Goal: Information Seeking & Learning: Learn about a topic

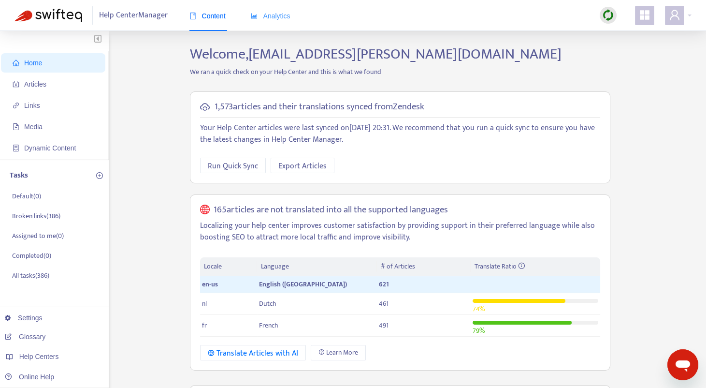
drag, startPoint x: 278, startPoint y: 33, endPoint x: 277, endPoint y: 22, distance: 11.1
click at [278, 31] on div "Content Analytics" at bounding box center [244, 19] width 111 height 37
click at [277, 22] on div "Analytics" at bounding box center [271, 15] width 40 height 29
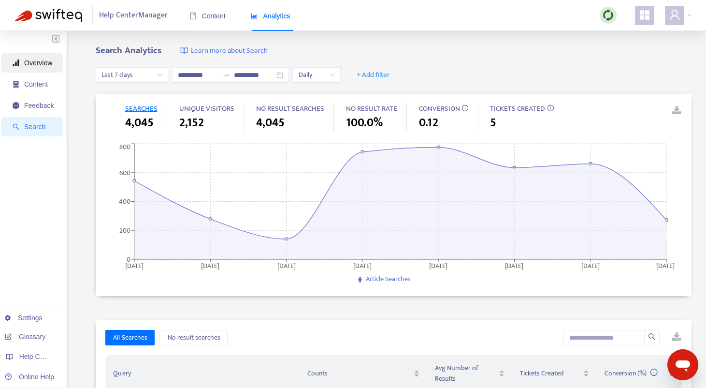
click at [38, 59] on span "Overview" at bounding box center [38, 63] width 28 height 8
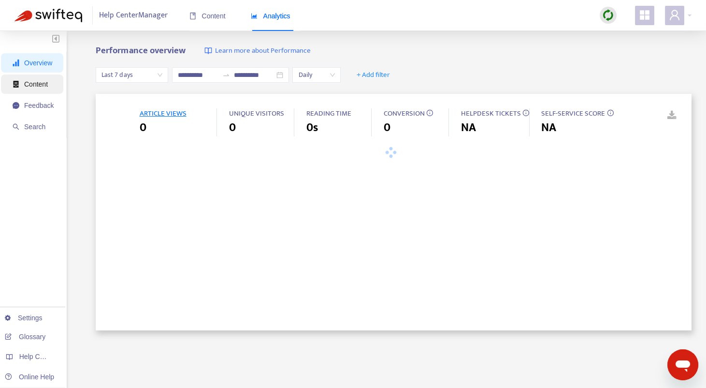
click at [49, 84] on span "Content" at bounding box center [33, 83] width 41 height 19
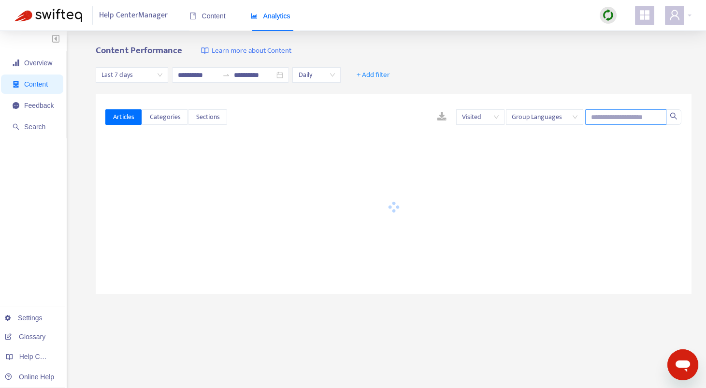
click at [618, 121] on input "text" at bounding box center [625, 116] width 81 height 15
paste input "*********"
click at [674, 118] on icon "search" at bounding box center [674, 116] width 8 height 8
click at [563, 120] on span "Group Languages" at bounding box center [545, 117] width 66 height 15
type input "*********"
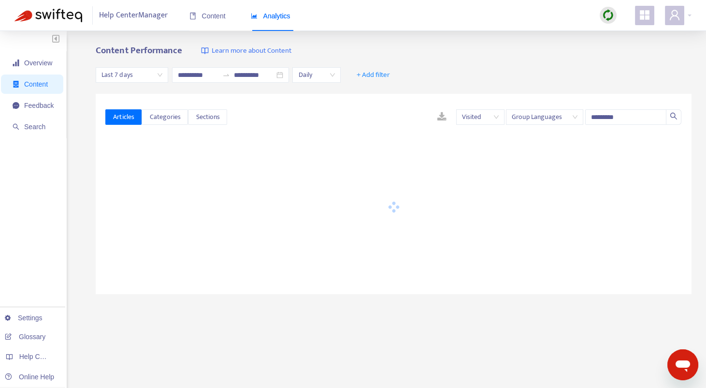
click at [556, 73] on div "**********" at bounding box center [394, 75] width 596 height 37
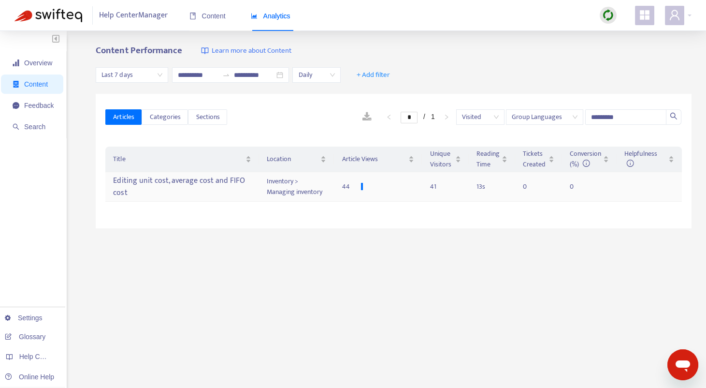
click at [224, 184] on div "Editing unit cost, average cost and FIFO cost" at bounding box center [182, 187] width 138 height 28
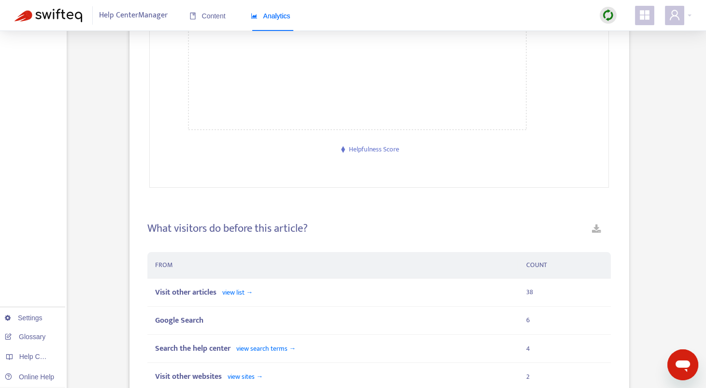
scroll to position [622, 0]
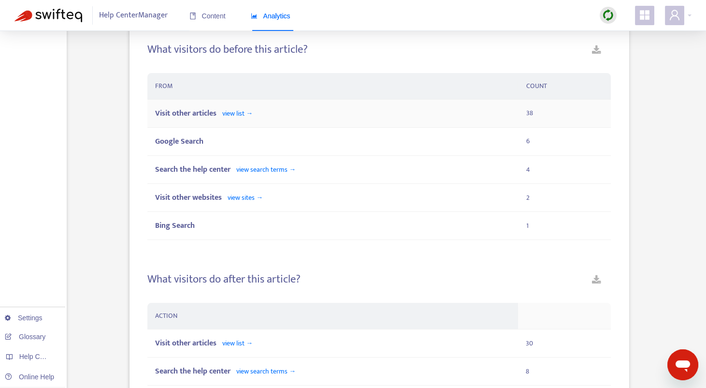
click at [286, 110] on div "Visit other articles view list →" at bounding box center [332, 113] width 355 height 12
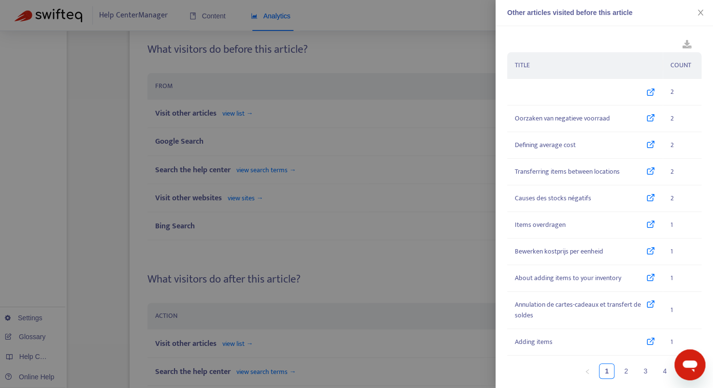
click at [464, 54] on div at bounding box center [356, 194] width 713 height 388
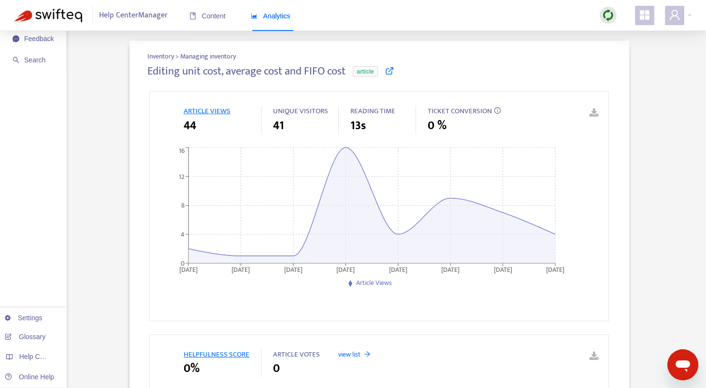
scroll to position [0, 0]
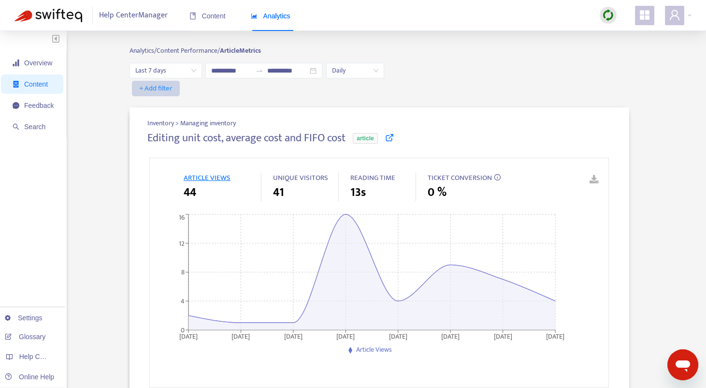
drag, startPoint x: 186, startPoint y: 90, endPoint x: 166, endPoint y: 92, distance: 20.4
click at [185, 90] on div "+ Add filter" at bounding box center [380, 88] width 500 height 15
click at [162, 92] on span "+ Add filter" at bounding box center [155, 89] width 33 height 12
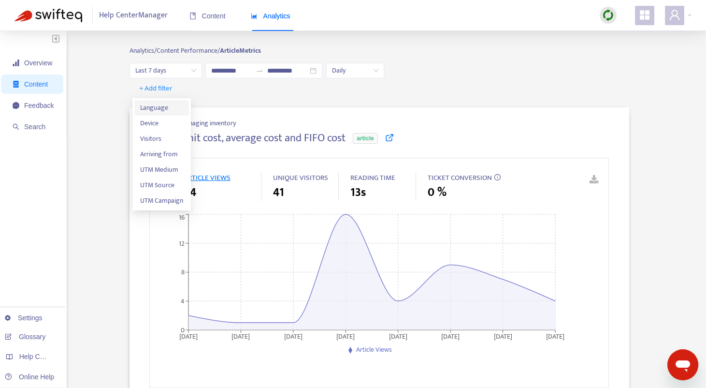
click at [155, 109] on span "Language" at bounding box center [161, 107] width 43 height 11
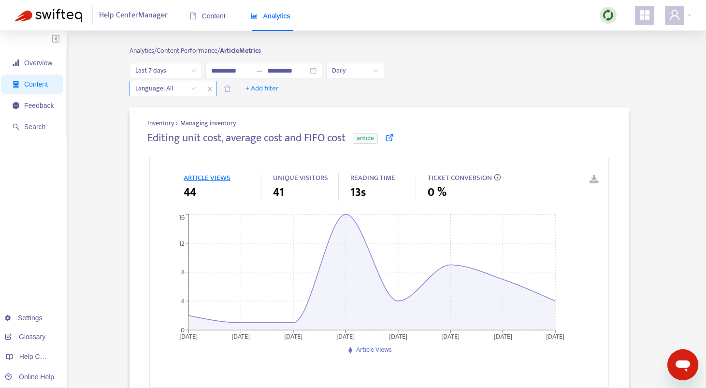
click at [198, 89] on div "Language: All" at bounding box center [166, 88] width 72 height 15
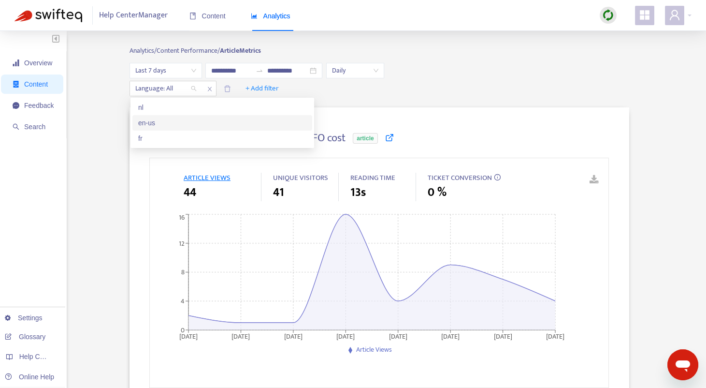
click at [158, 125] on div "en-us" at bounding box center [222, 122] width 168 height 11
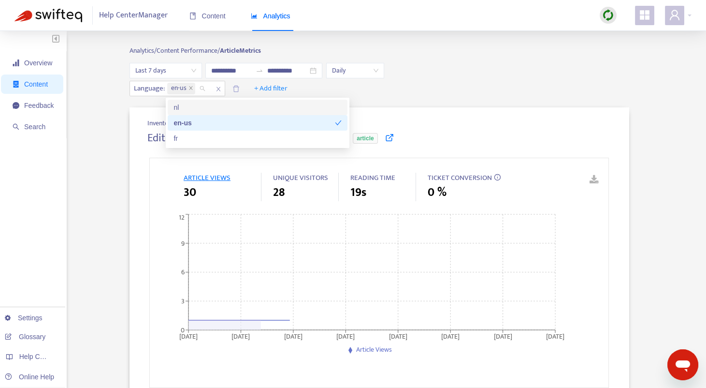
click at [454, 87] on div "Language : en-us + Add filter" at bounding box center [380, 88] width 500 height 15
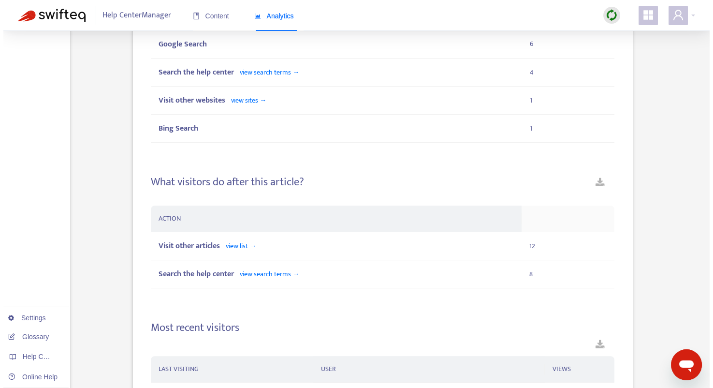
scroll to position [725, 0]
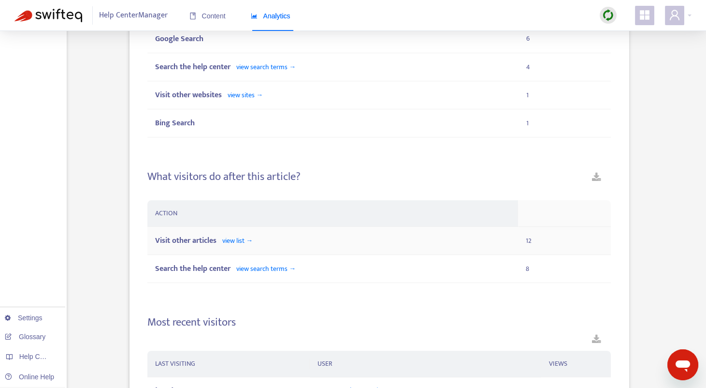
click at [246, 240] on span "view list →" at bounding box center [237, 240] width 30 height 11
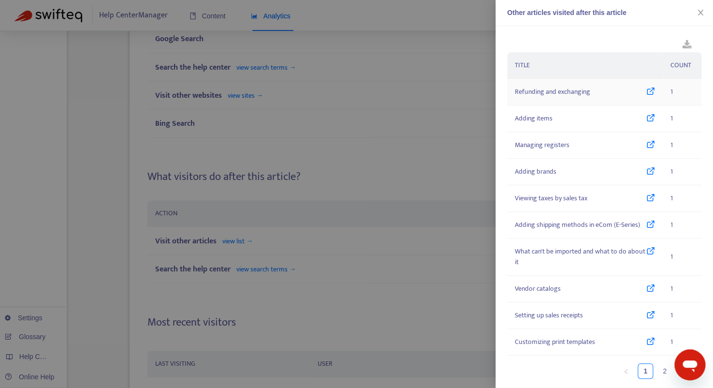
click at [646, 90] on icon at bounding box center [650, 92] width 9 height 11
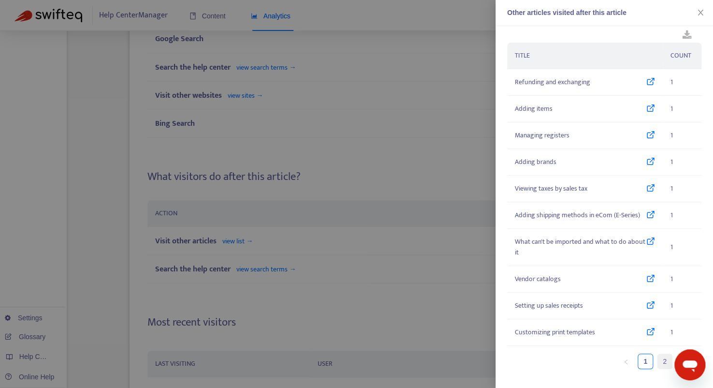
click at [657, 357] on link "2" at bounding box center [664, 361] width 15 height 15
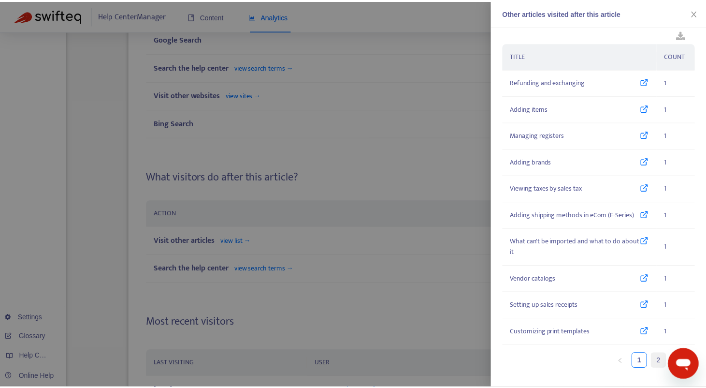
scroll to position [0, 0]
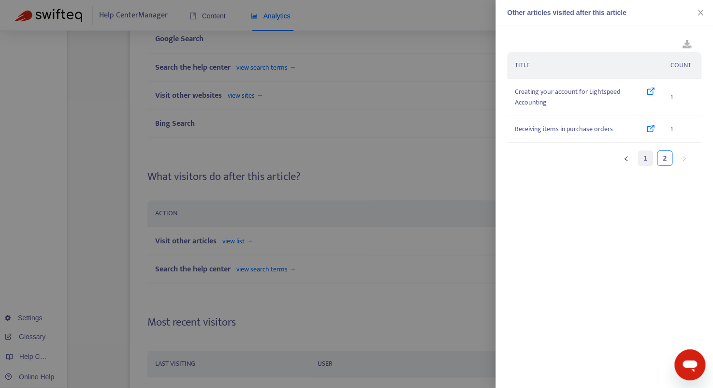
click at [643, 159] on link "1" at bounding box center [645, 158] width 15 height 15
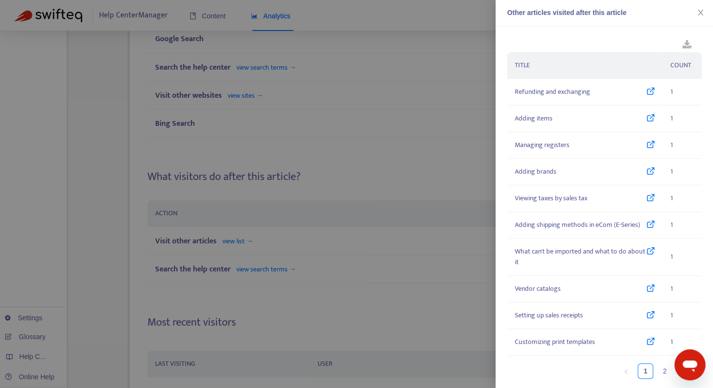
click at [302, 198] on div at bounding box center [356, 194] width 713 height 388
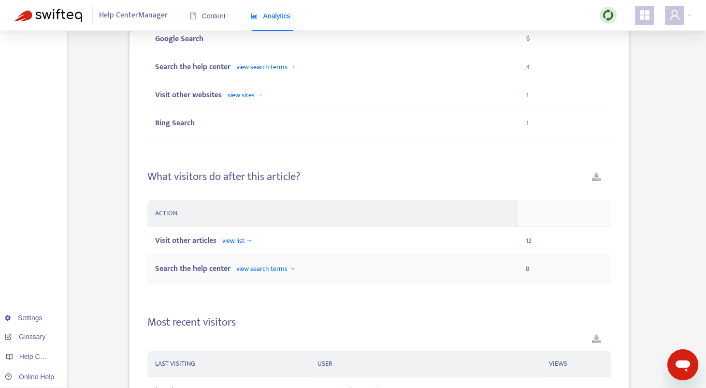
click at [314, 271] on div "Search the help center view search terms →" at bounding box center [332, 268] width 355 height 12
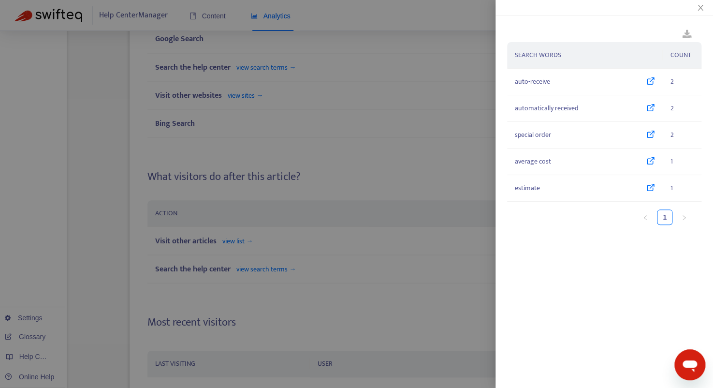
click at [346, 106] on div at bounding box center [356, 194] width 713 height 388
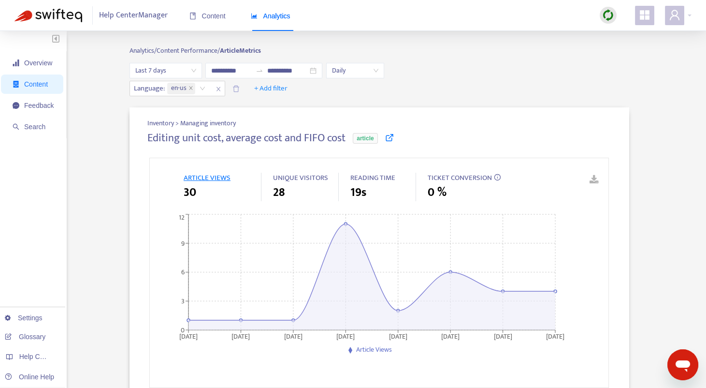
click at [158, 64] on span "Last 7 days" at bounding box center [165, 70] width 61 height 15
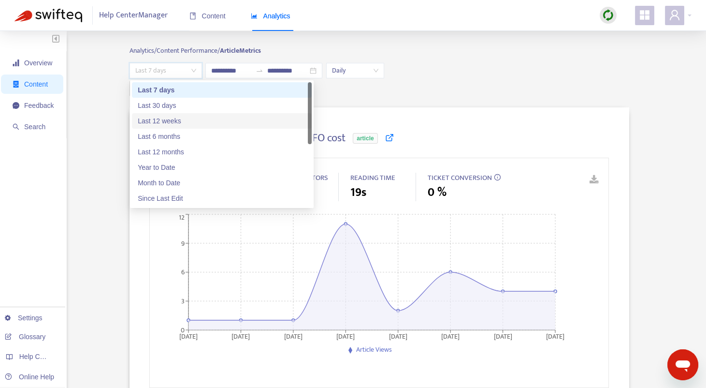
click at [167, 122] on div "Last 12 weeks" at bounding box center [222, 121] width 168 height 11
type input "**********"
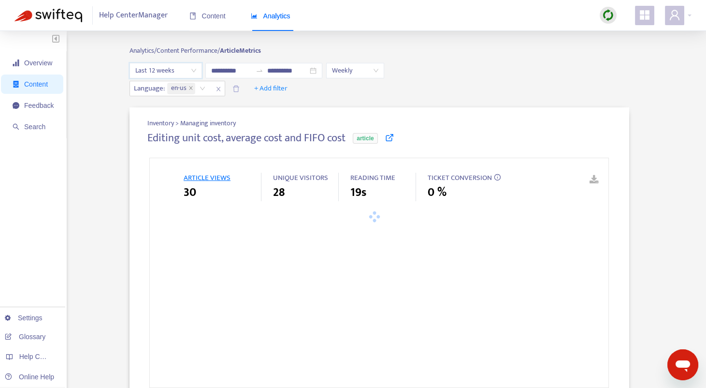
click at [507, 95] on div "Language : en-us + Add filter" at bounding box center [380, 88] width 500 height 15
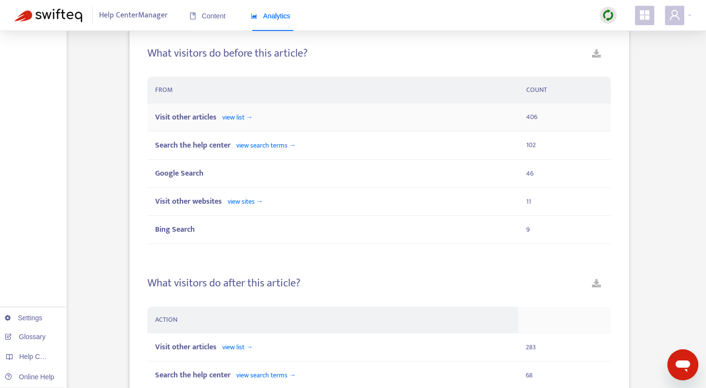
scroll to position [624, 0]
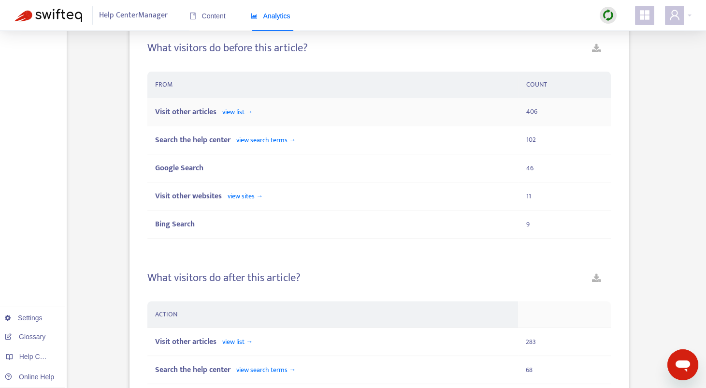
click at [253, 112] on span "view list →" at bounding box center [237, 111] width 30 height 11
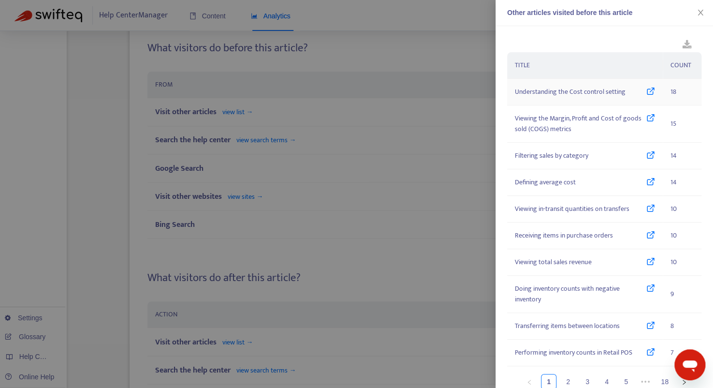
click at [646, 88] on icon at bounding box center [650, 92] width 9 height 11
click at [646, 118] on icon at bounding box center [650, 123] width 9 height 21
click at [302, 159] on div at bounding box center [356, 194] width 713 height 388
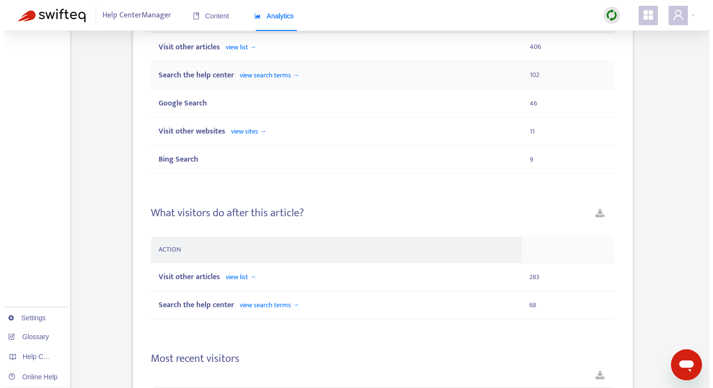
scroll to position [779, 0]
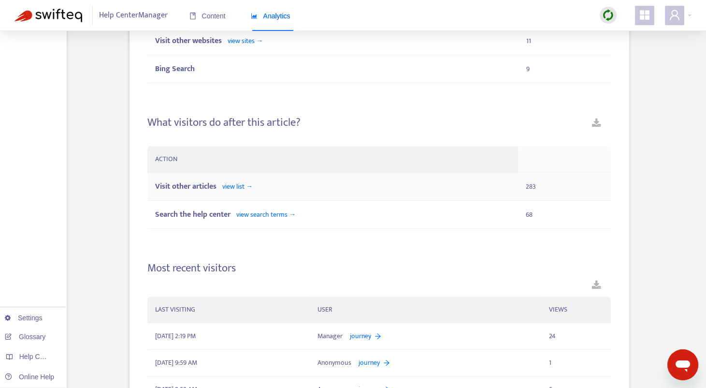
click at [330, 187] on div "Visit other articles view list →" at bounding box center [332, 186] width 355 height 12
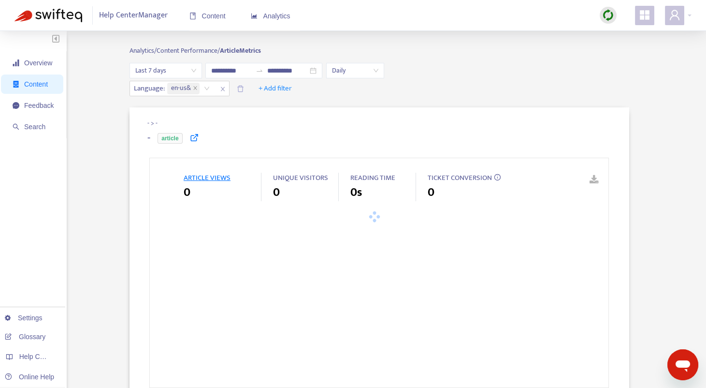
type input "**********"
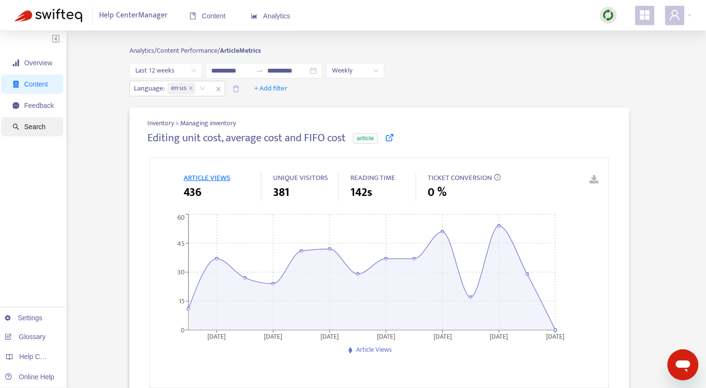
click at [47, 127] on span "Search" at bounding box center [33, 126] width 41 height 19
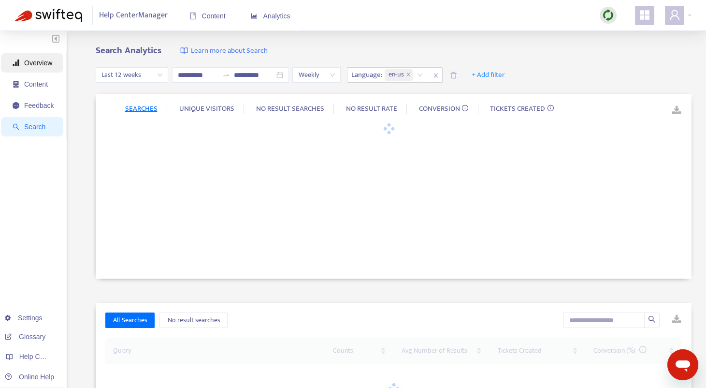
click at [37, 59] on span "Overview" at bounding box center [38, 63] width 28 height 8
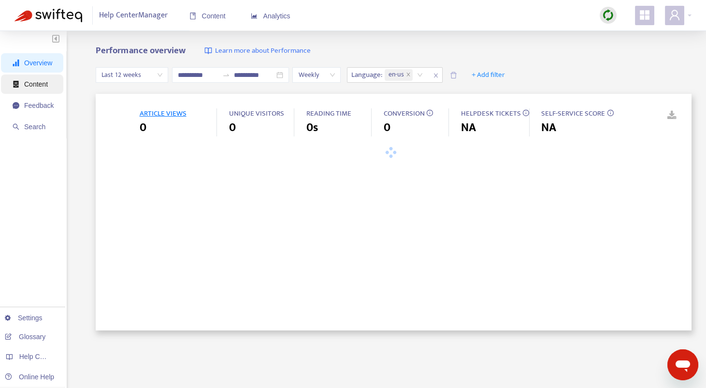
click at [38, 81] on span "Content" at bounding box center [36, 84] width 24 height 8
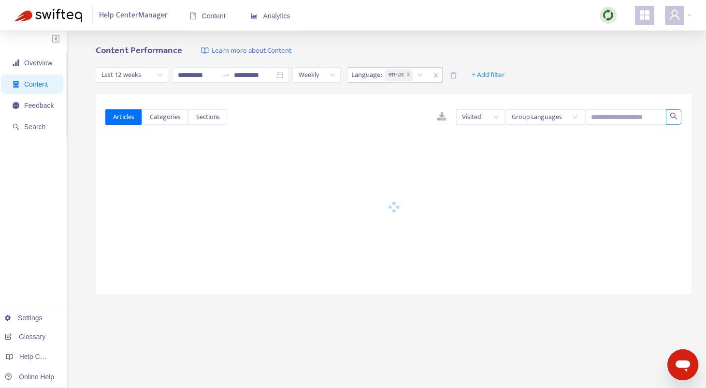
drag, startPoint x: 672, startPoint y: 124, endPoint x: 653, endPoint y: 120, distance: 20.1
click at [670, 122] on button "button" at bounding box center [673, 116] width 15 height 15
click at [624, 118] on input "text" at bounding box center [625, 116] width 81 height 15
paste input "*********"
type input "*********"
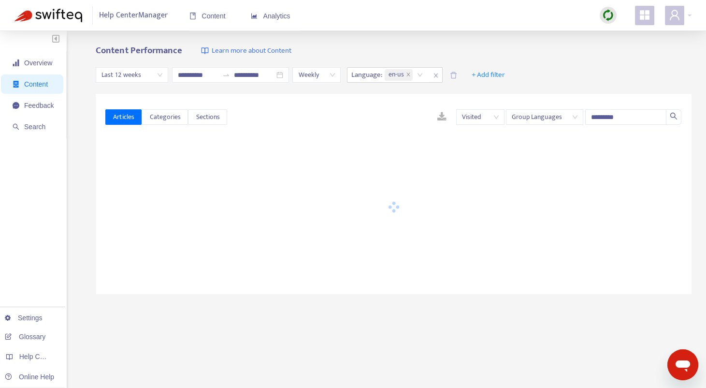
click at [368, 162] on div at bounding box center [393, 206] width 577 height 121
click at [637, 120] on input "*********" at bounding box center [625, 116] width 81 height 15
click at [677, 120] on button "button" at bounding box center [673, 116] width 15 height 15
click at [611, 115] on input "*********" at bounding box center [625, 116] width 81 height 15
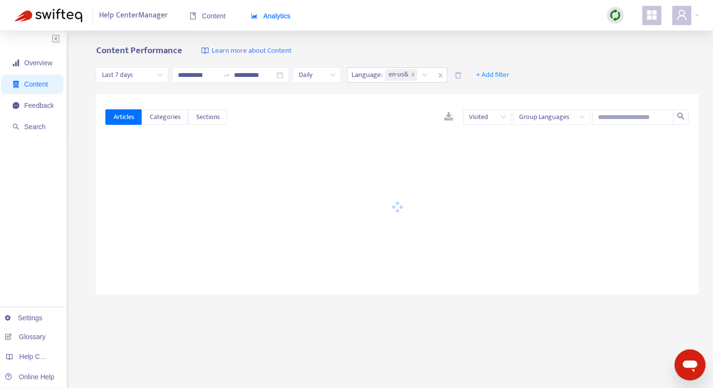
type input "**********"
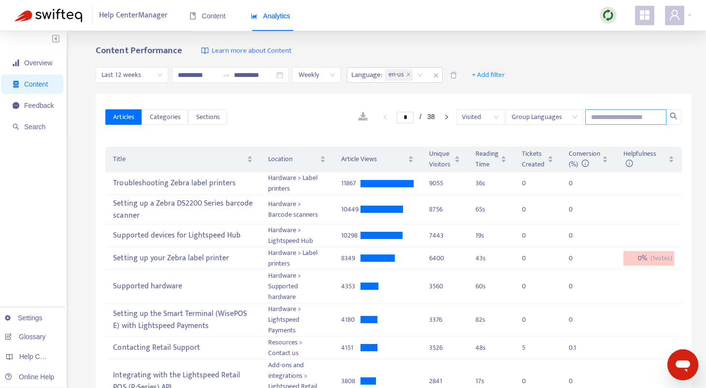
drag, startPoint x: 628, startPoint y: 122, endPoint x: 632, endPoint y: 114, distance: 8.9
click at [628, 122] on input "text" at bounding box center [625, 116] width 81 height 15
paste input "*********"
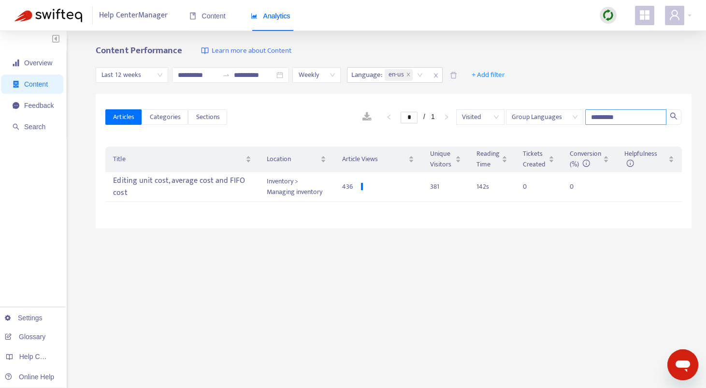
type input "*********"
click at [194, 179] on div "Editing unit cost, average cost and FIFO cost" at bounding box center [182, 187] width 138 height 28
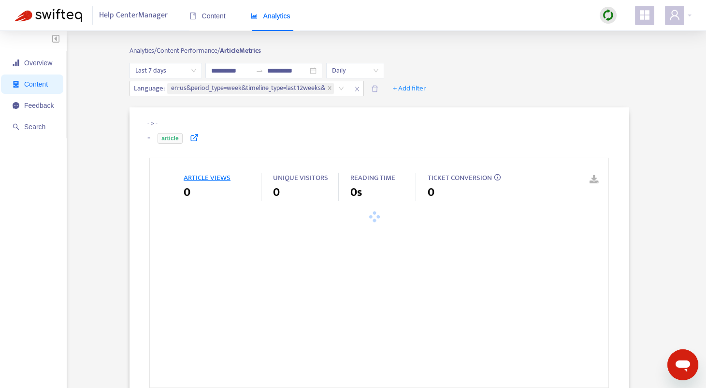
type input "**********"
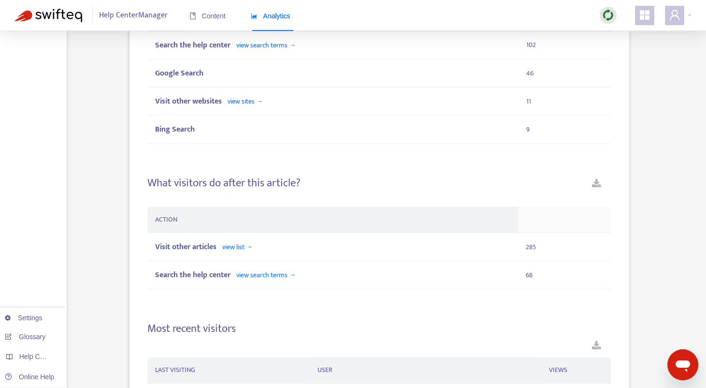
scroll to position [816, 0]
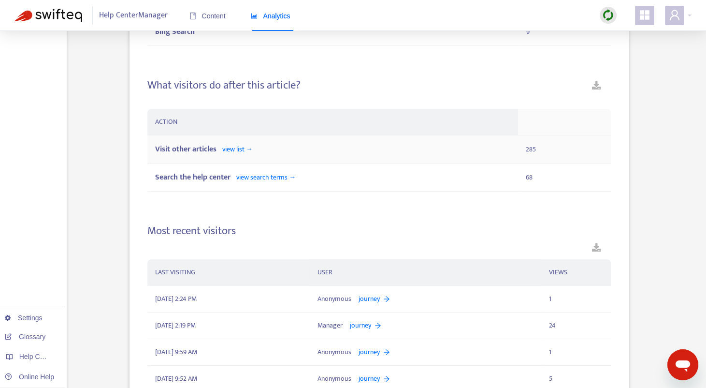
click at [208, 155] on td "Visit other articles view list →" at bounding box center [332, 149] width 371 height 28
click at [229, 146] on span "view list →" at bounding box center [237, 149] width 30 height 11
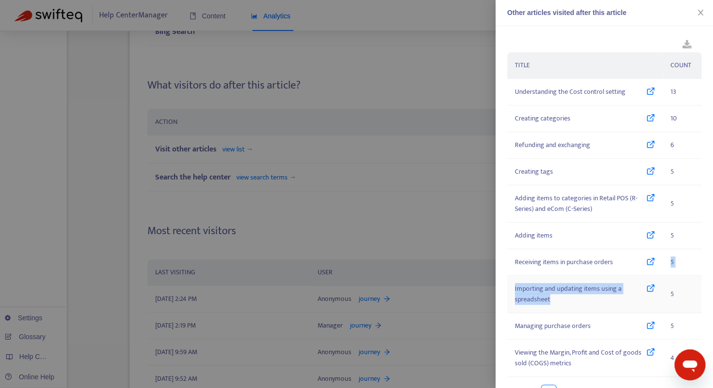
drag, startPoint x: 646, startPoint y: 262, endPoint x: 602, endPoint y: 296, distance: 55.5
click at [603, 295] on tbody "Understanding the Cost control setting 13 Creating categories 10 Refunding and …" at bounding box center [604, 228] width 194 height 298
click at [421, 227] on div at bounding box center [356, 194] width 713 height 388
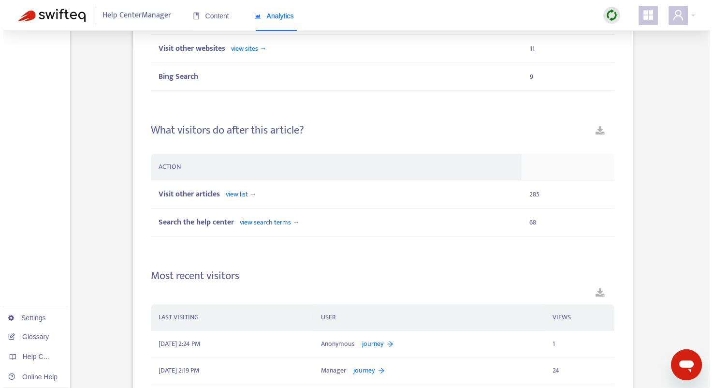
scroll to position [860, 0]
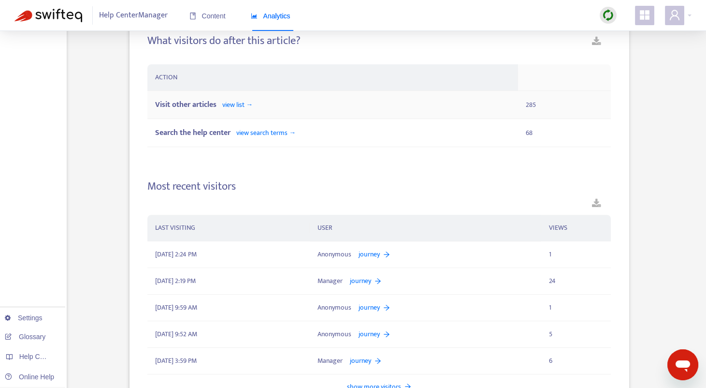
click at [247, 102] on span "view list →" at bounding box center [237, 104] width 30 height 11
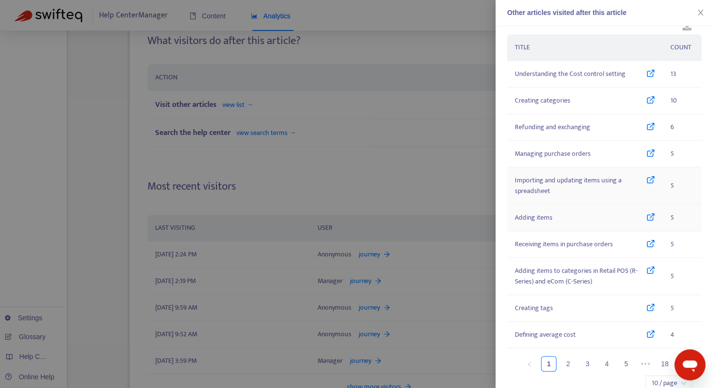
scroll to position [39, 0]
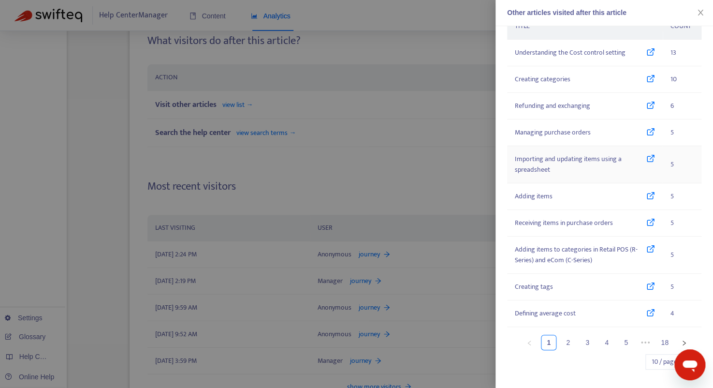
click at [646, 161] on icon at bounding box center [650, 164] width 9 height 21
click at [637, 160] on span "Importing and updating items using a spreadsheet" at bounding box center [580, 164] width 131 height 21
